Goal: Check status

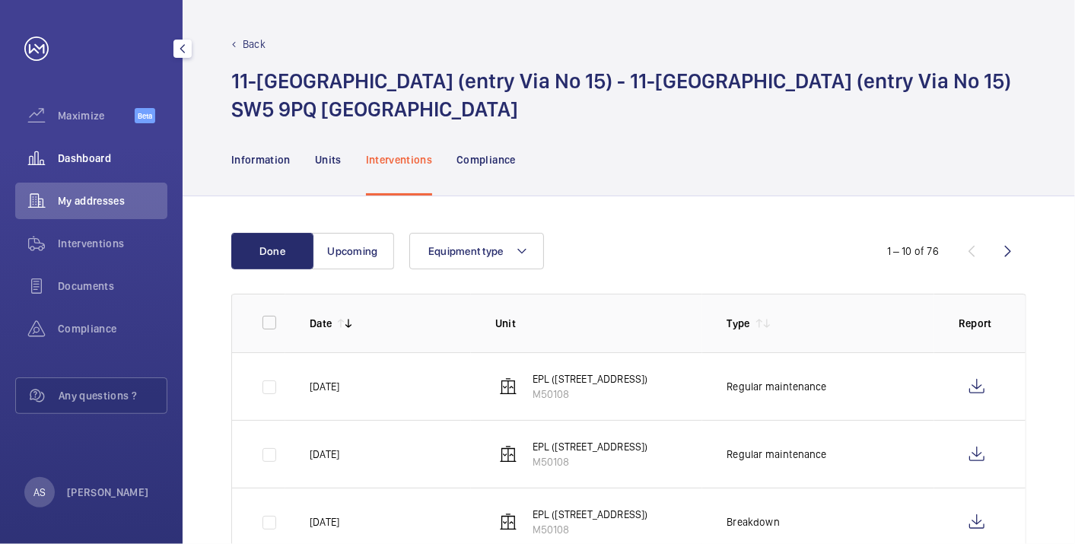
drag, startPoint x: 110, startPoint y: 161, endPoint x: 123, endPoint y: 149, distance: 17.2
click at [110, 161] on span "Dashboard" at bounding box center [113, 158] width 110 height 15
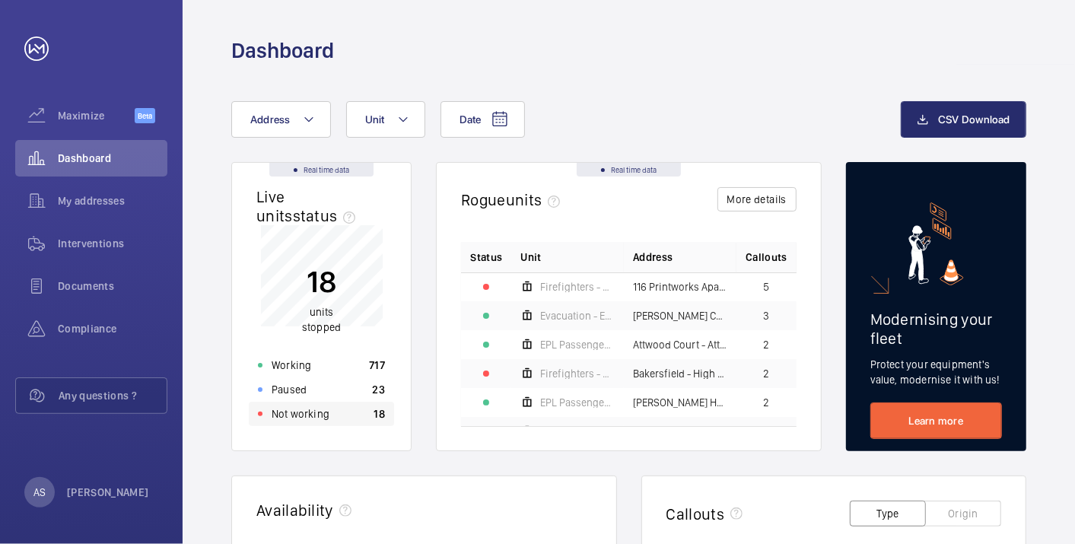
click at [316, 416] on p "Not working" at bounding box center [301, 413] width 58 height 15
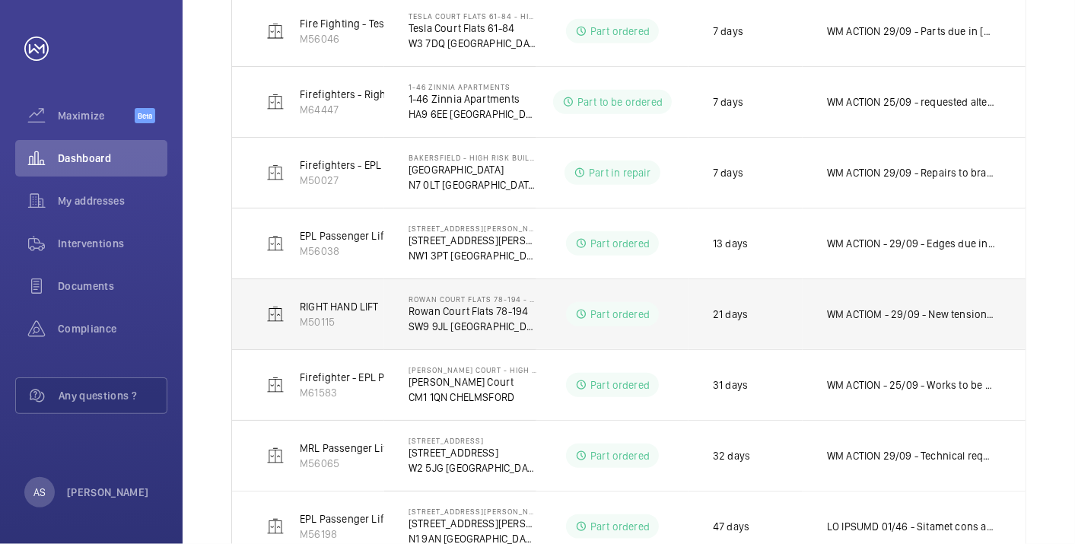
scroll to position [732, 0]
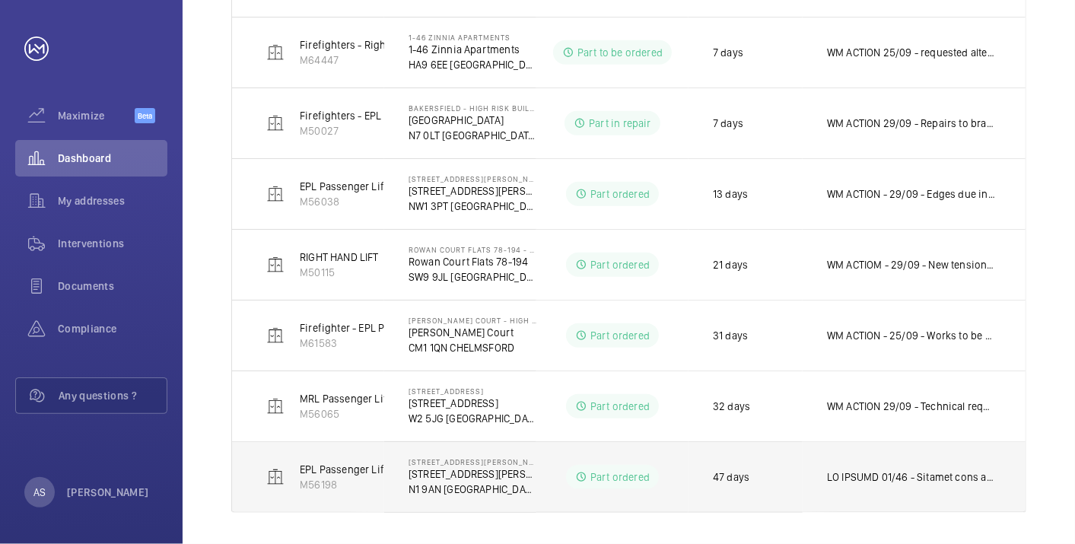
click at [900, 470] on p at bounding box center [911, 477] width 168 height 15
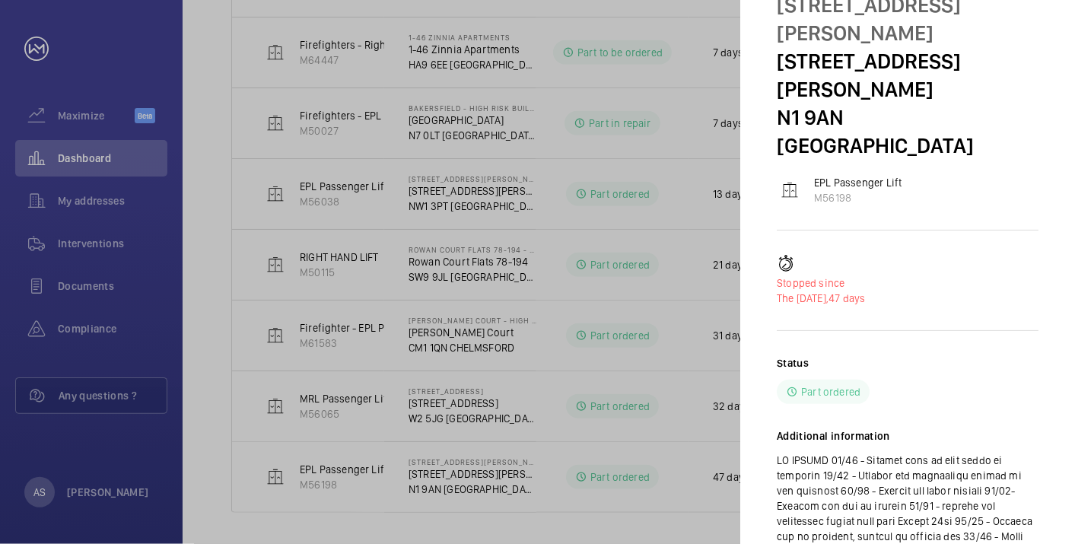
scroll to position [84, 0]
